Goal: Information Seeking & Learning: Check status

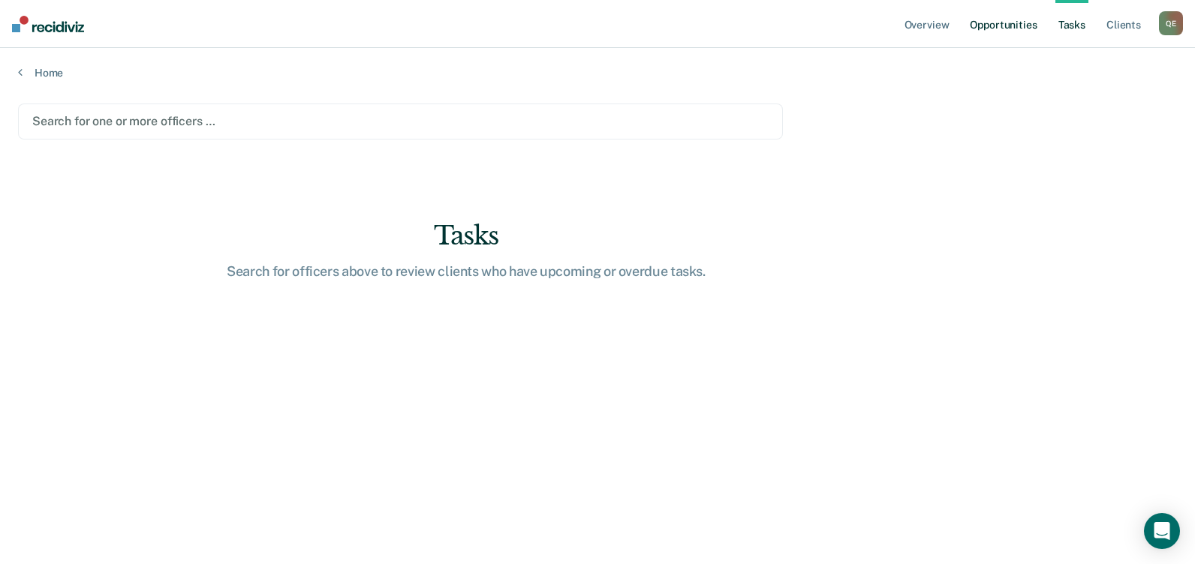
click at [979, 26] on link "Opportunities" at bounding box center [1002, 24] width 73 height 48
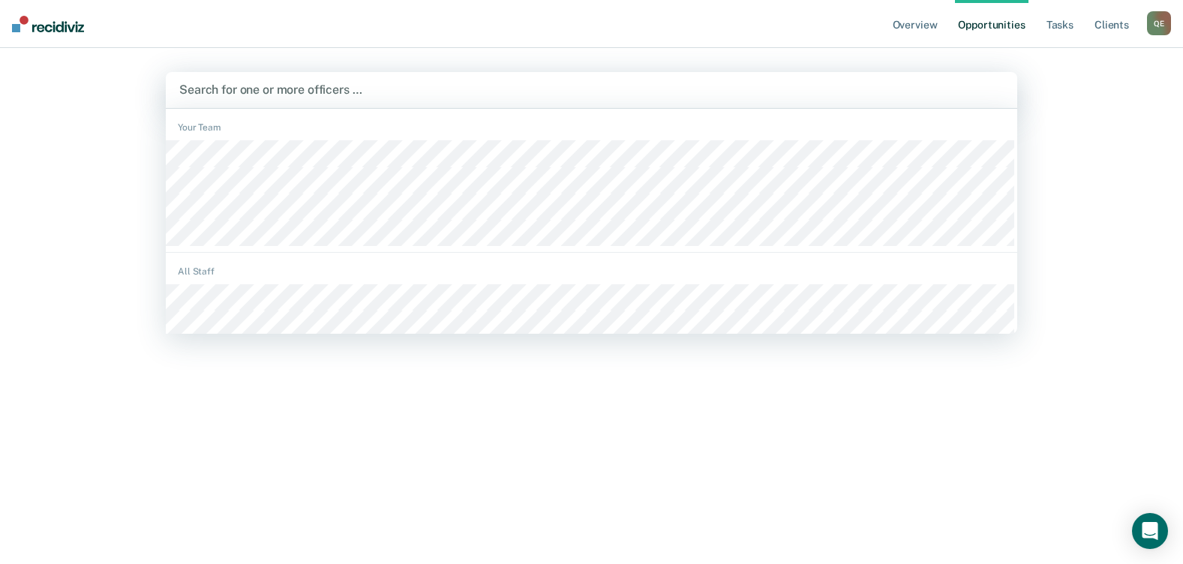
click at [299, 89] on div at bounding box center [591, 89] width 825 height 17
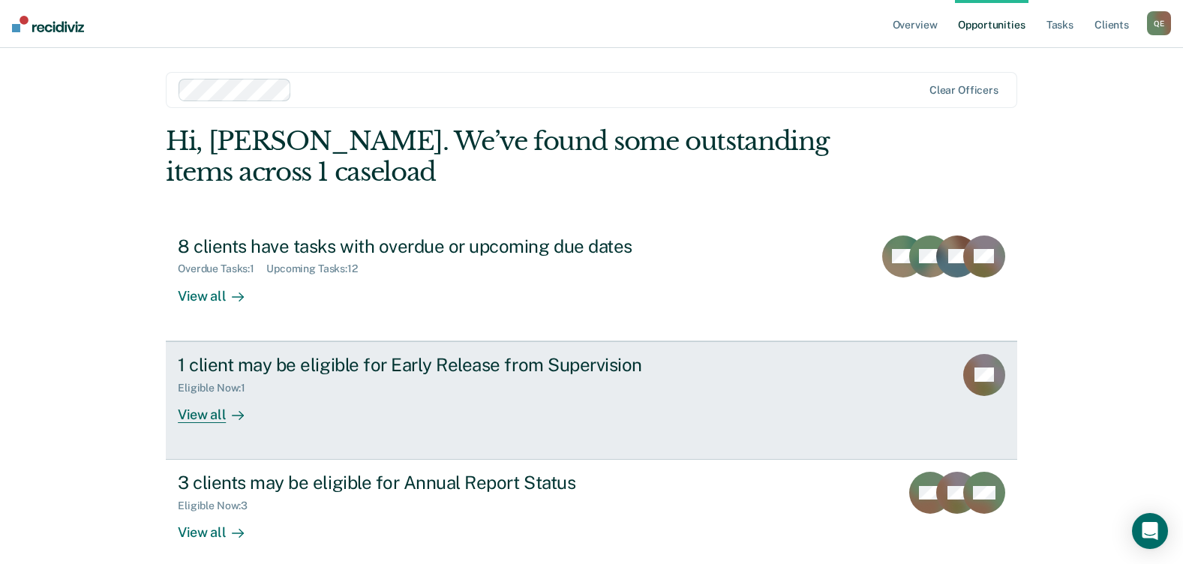
click at [200, 415] on div "View all" at bounding box center [220, 408] width 84 height 29
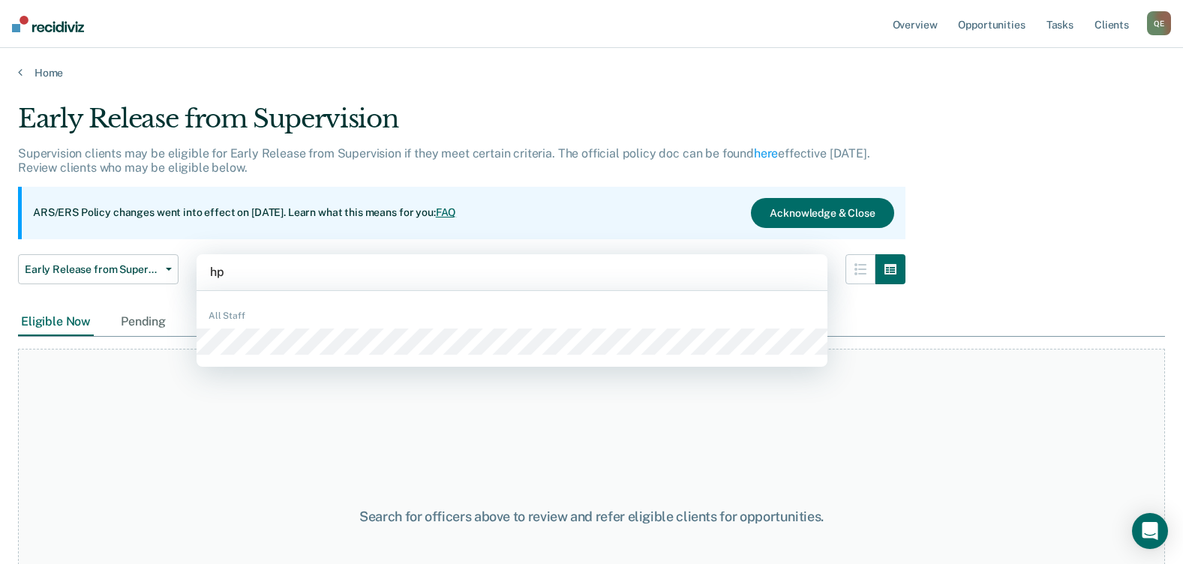
type input "h"
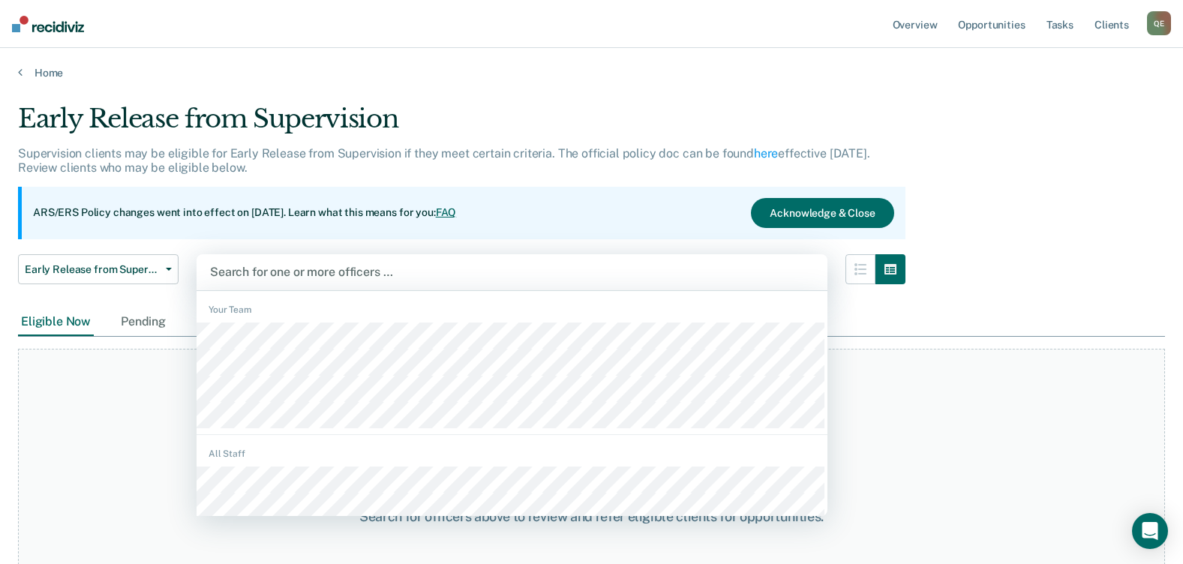
click at [305, 269] on div at bounding box center [512, 271] width 604 height 17
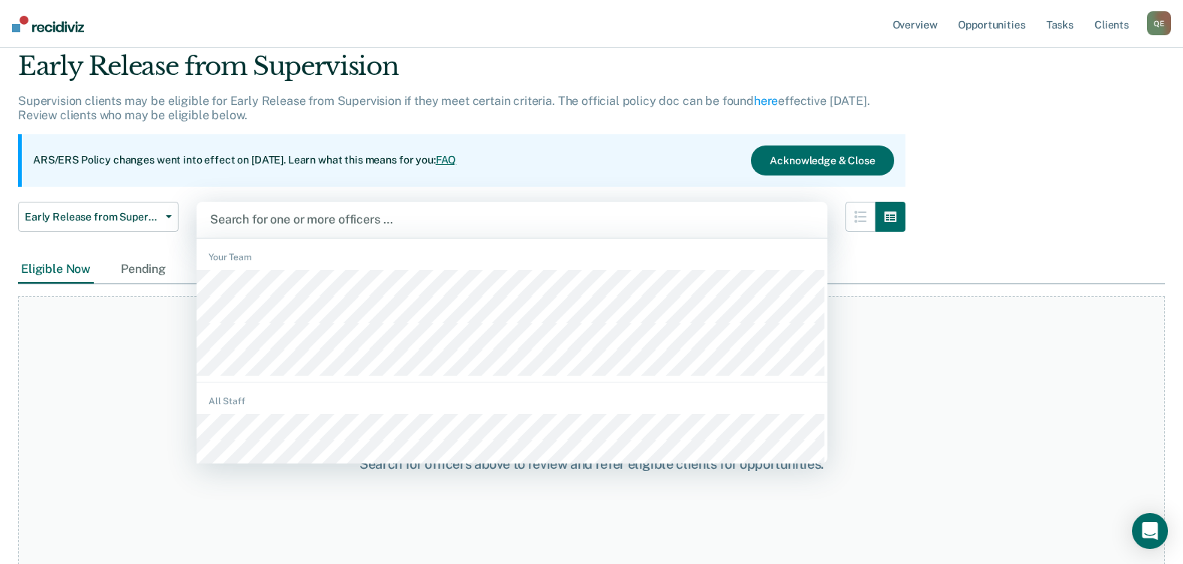
scroll to position [75, 0]
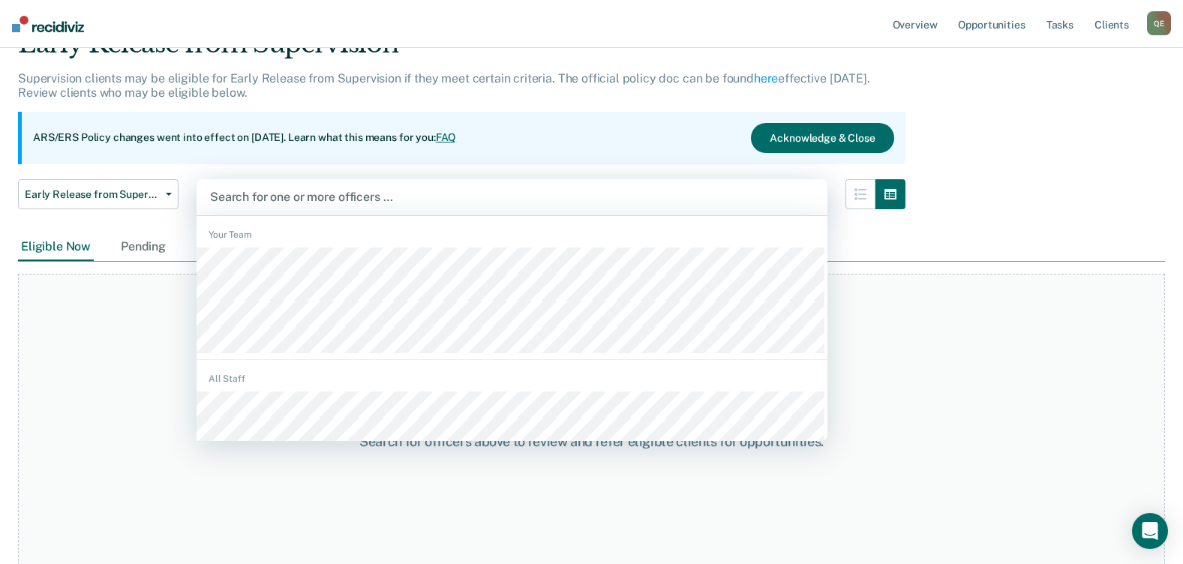
click at [301, 194] on div at bounding box center [512, 196] width 604 height 17
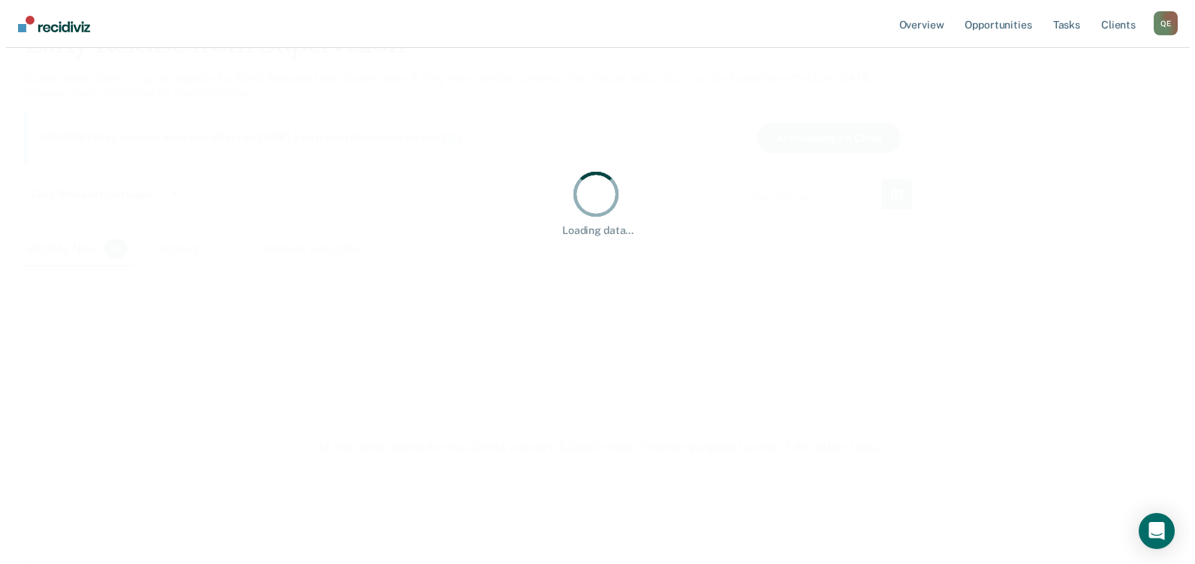
scroll to position [0, 0]
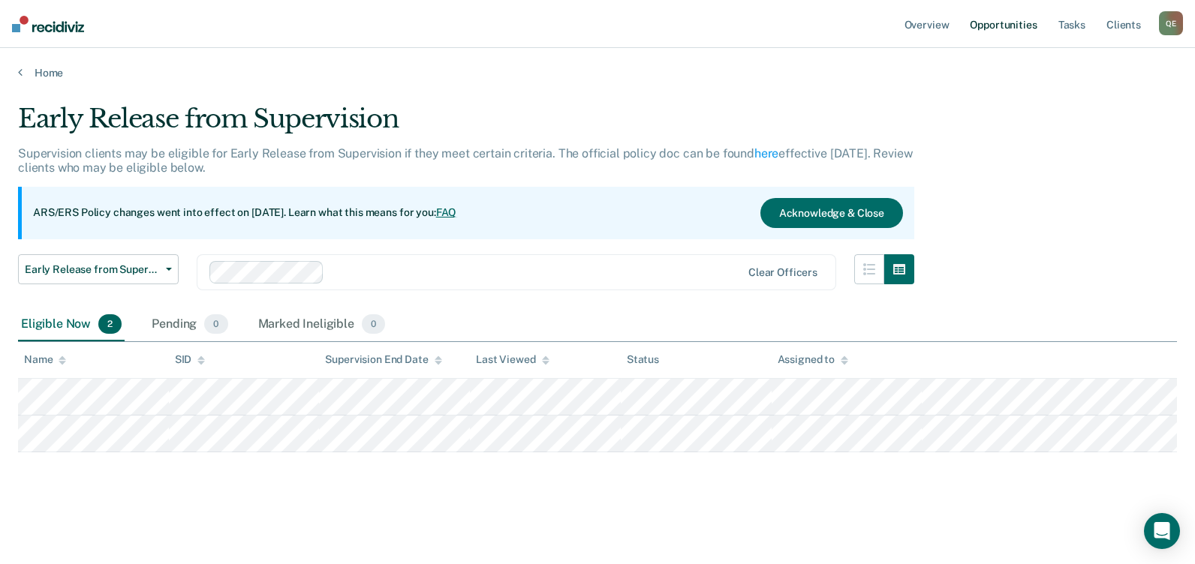
click at [988, 25] on link "Opportunities" at bounding box center [1002, 24] width 73 height 48
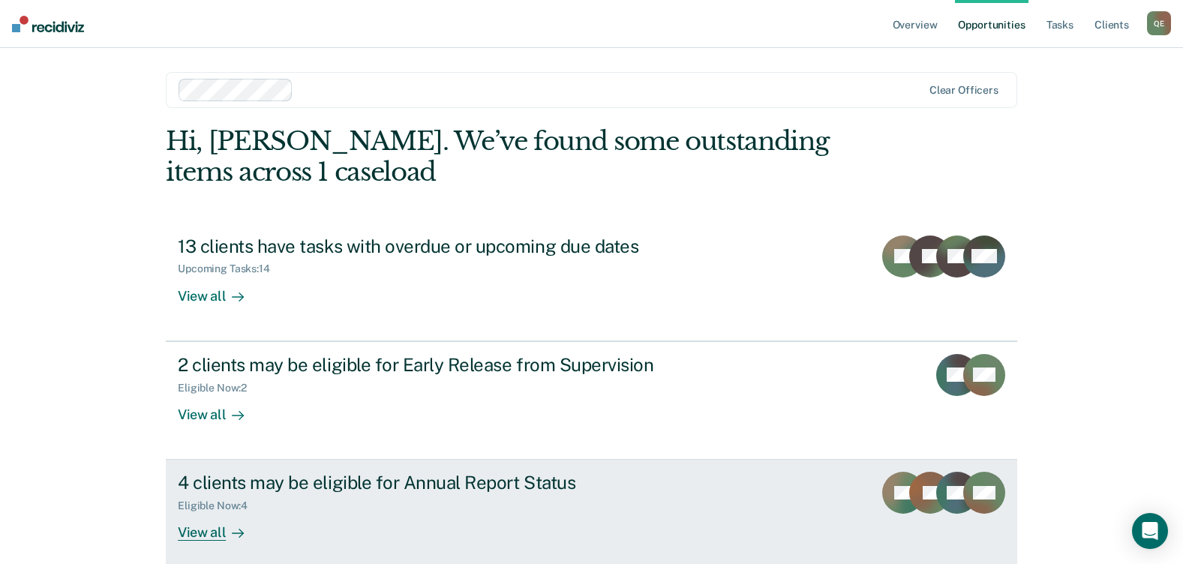
click at [212, 530] on div "View all" at bounding box center [220, 526] width 84 height 29
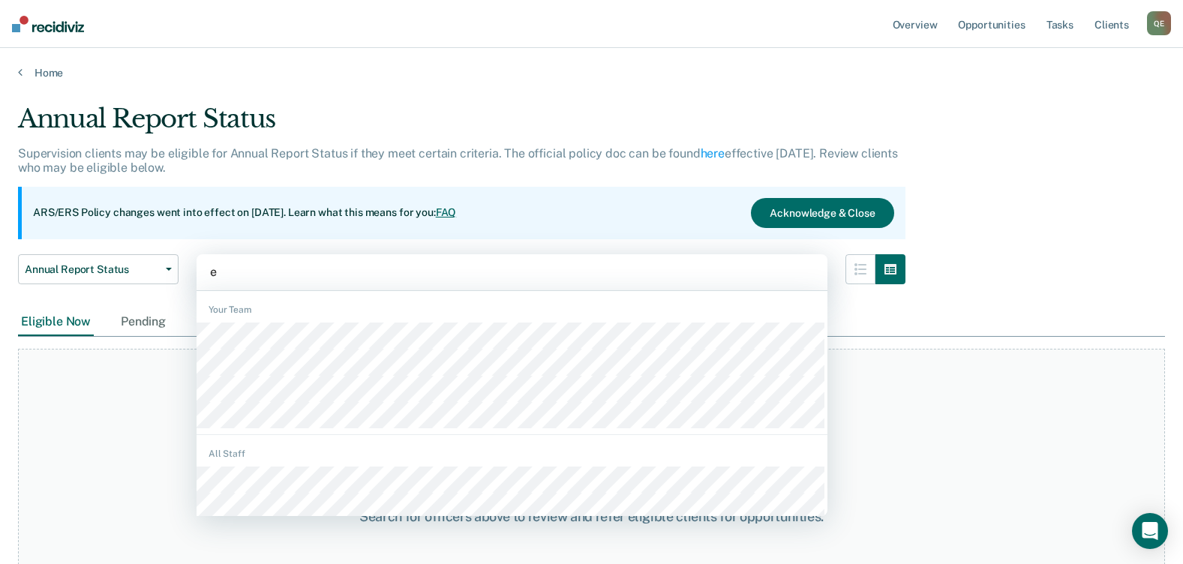
type input "el"
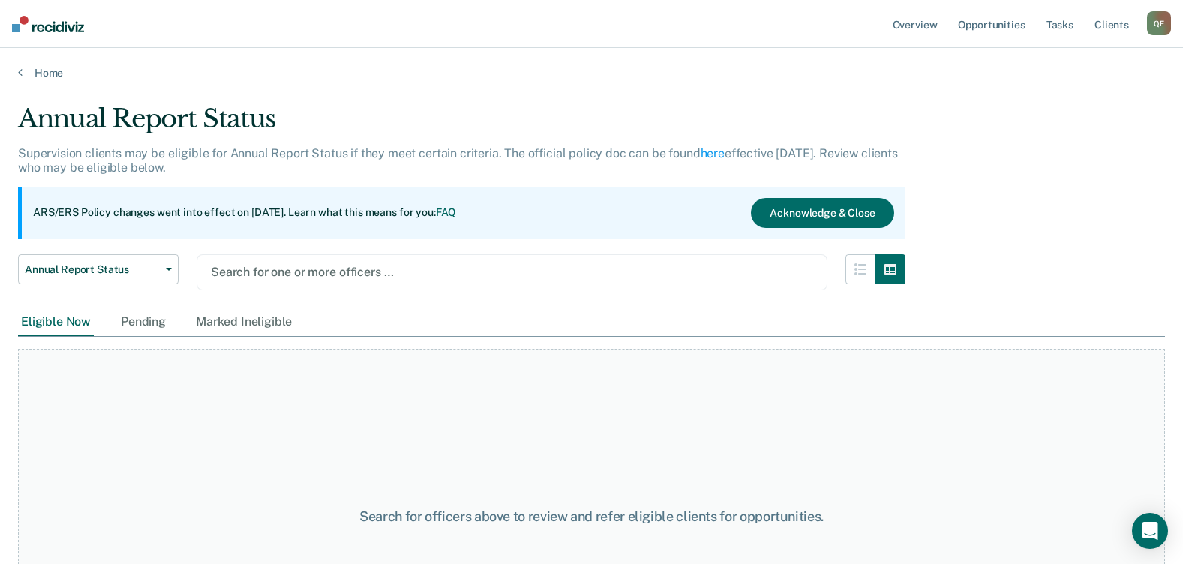
click at [266, 266] on div at bounding box center [512, 271] width 603 height 17
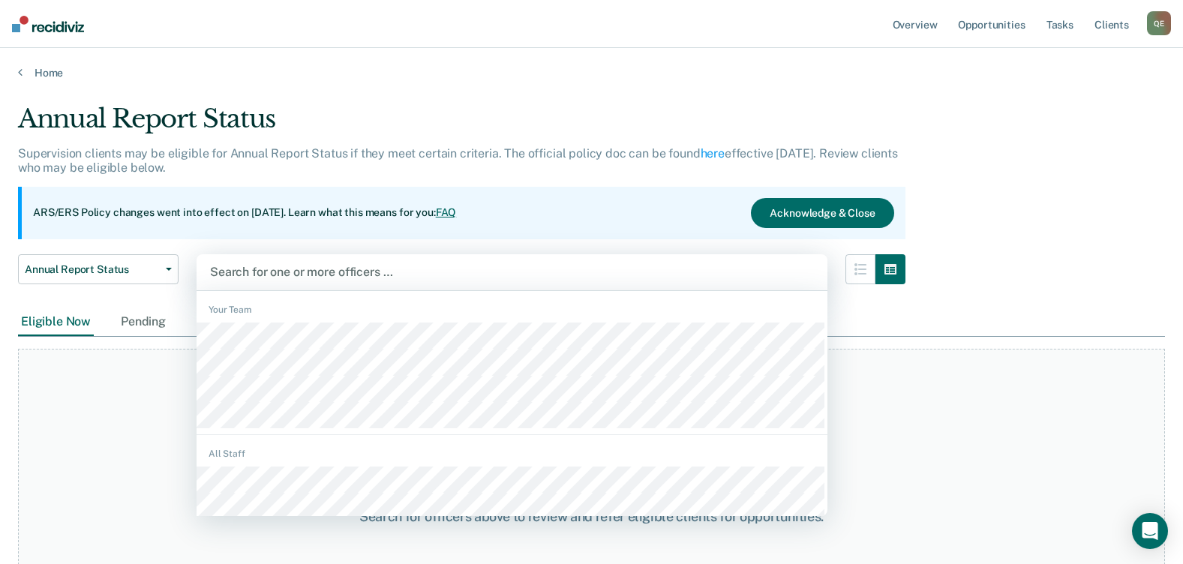
click at [299, 277] on div at bounding box center [512, 271] width 604 height 17
